Goal: Navigation & Orientation: Find specific page/section

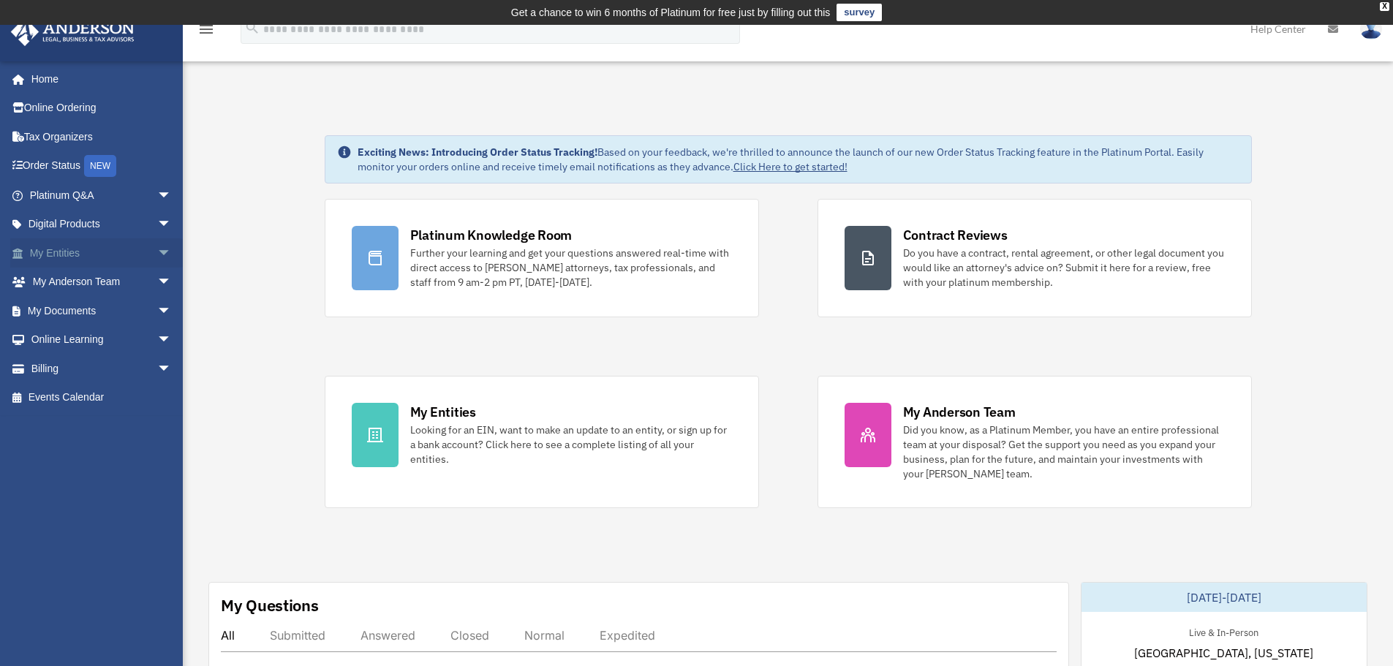
click at [157, 252] on span "arrow_drop_down" at bounding box center [171, 253] width 29 height 30
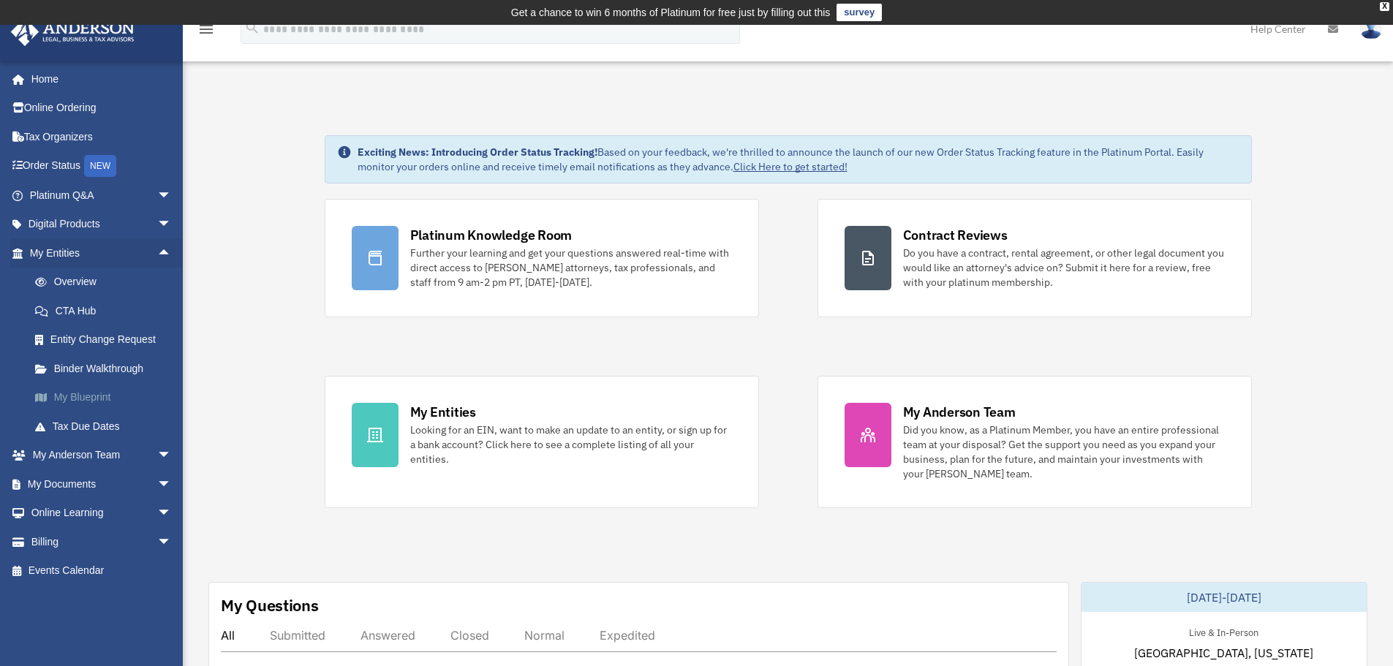
click at [97, 400] on link "My Blueprint" at bounding box center [106, 397] width 173 height 29
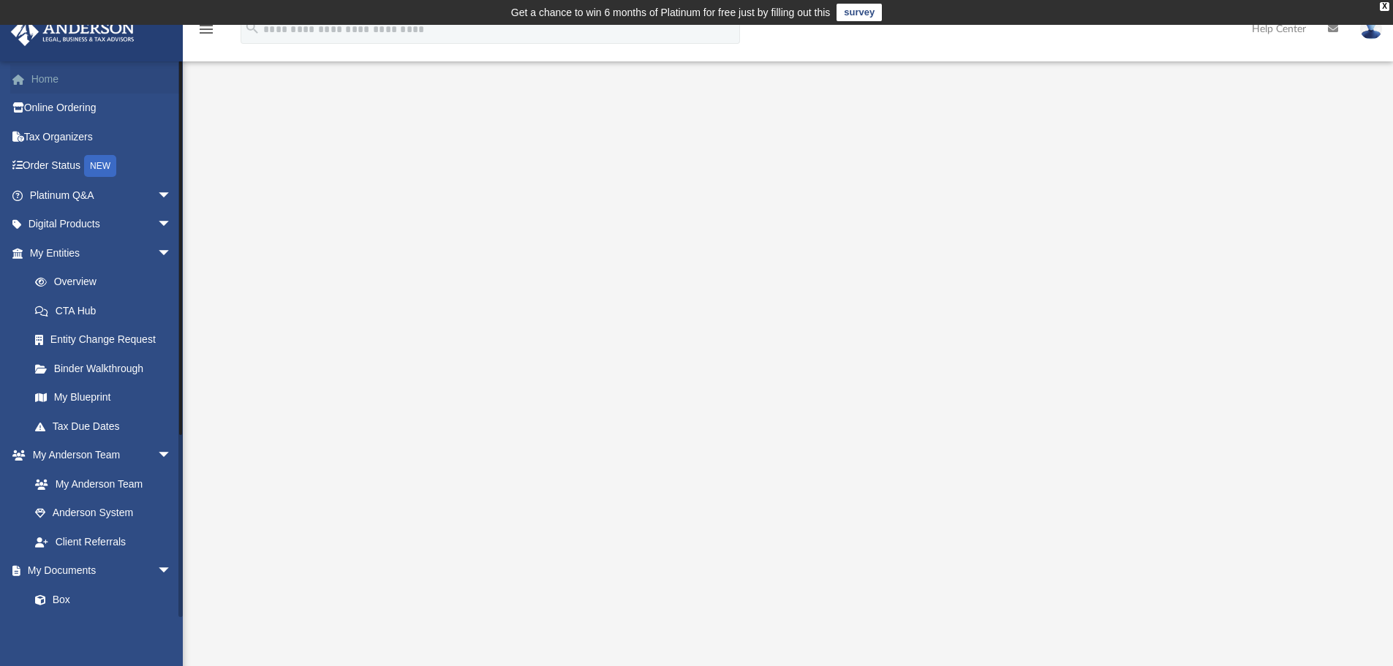
click at [39, 78] on link "Home" at bounding box center [102, 78] width 184 height 29
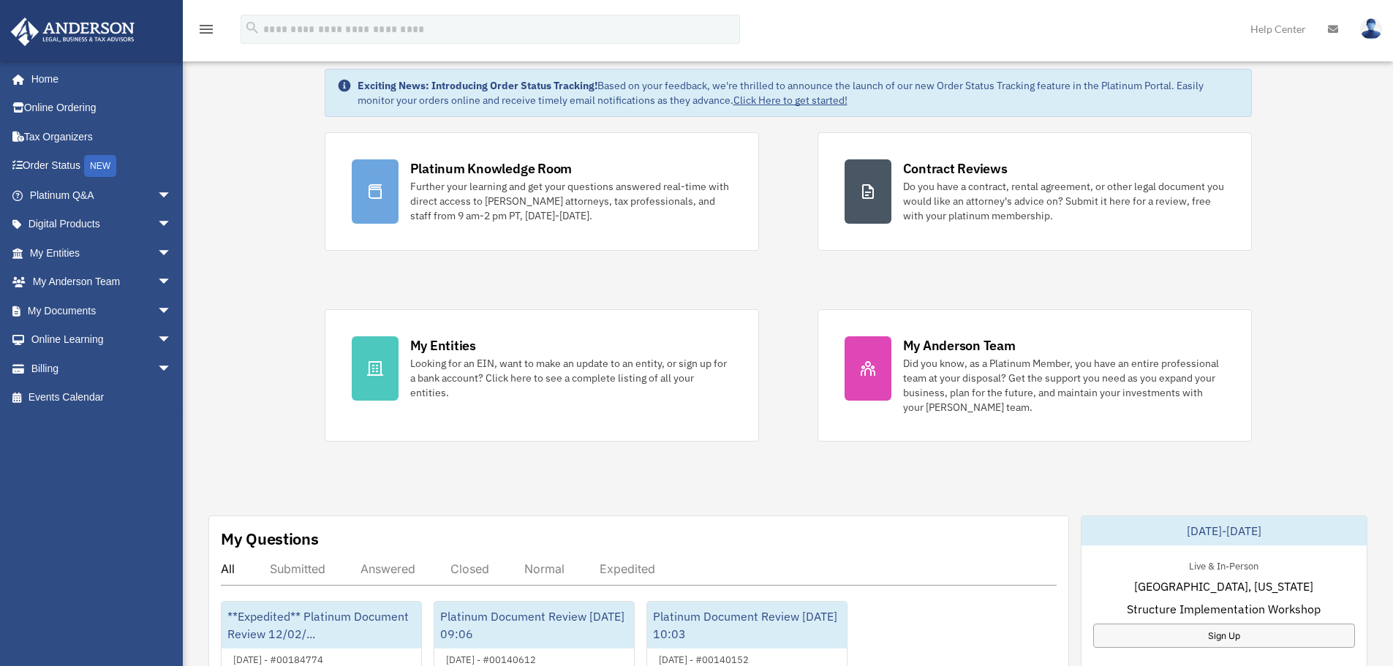
scroll to position [293, 0]
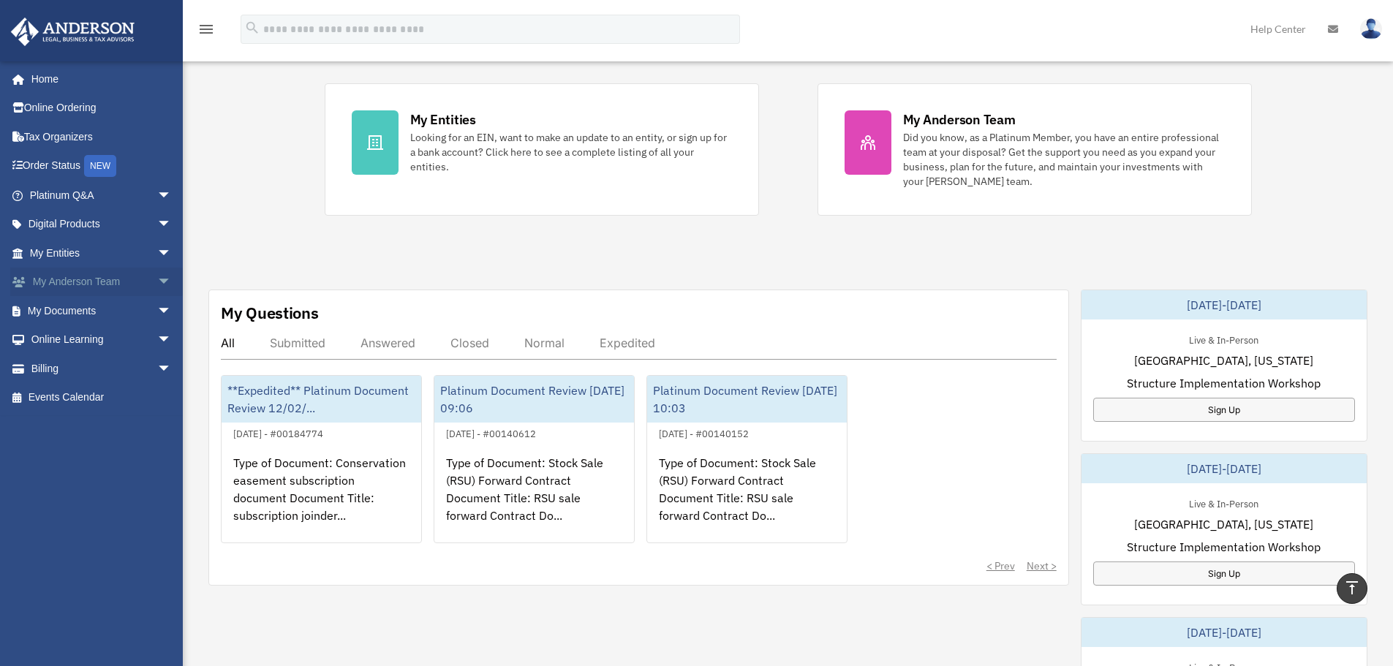
click at [157, 274] on span "arrow_drop_down" at bounding box center [171, 283] width 29 height 30
click at [120, 309] on link "My Anderson Team" at bounding box center [106, 310] width 173 height 29
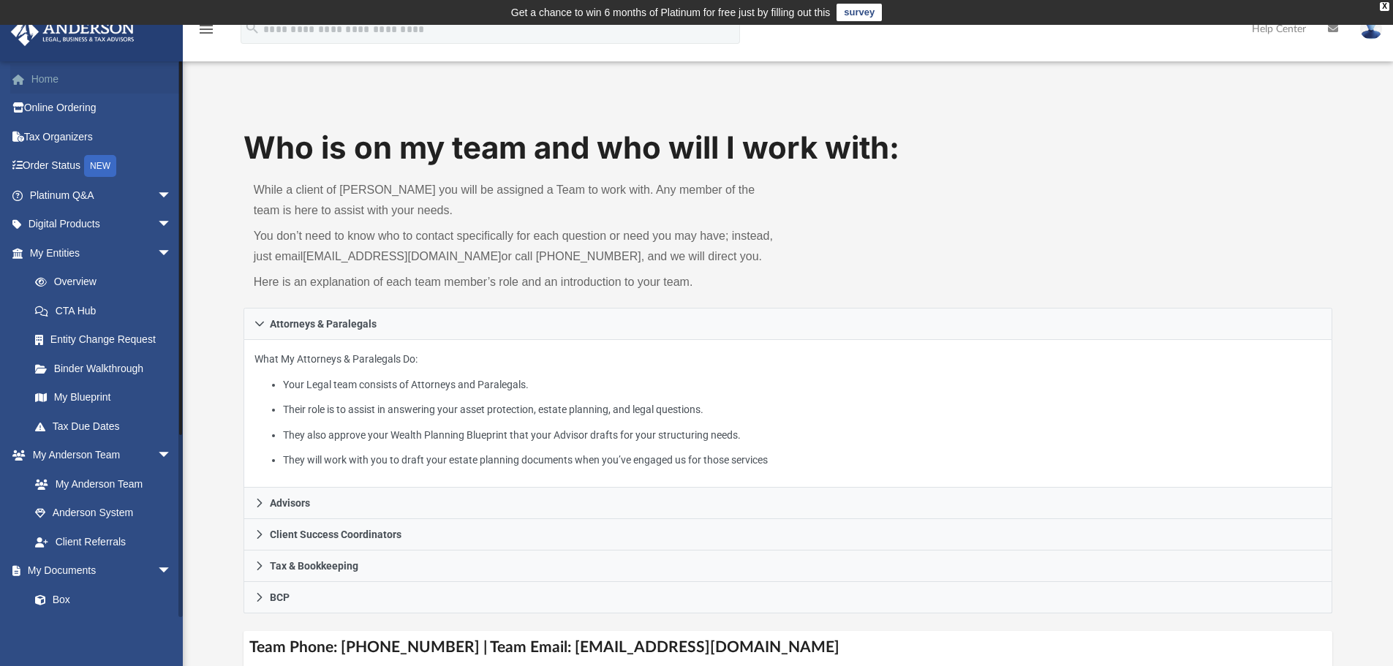
click at [45, 80] on link "Home" at bounding box center [102, 78] width 184 height 29
